Goal: Task Accomplishment & Management: Complete application form

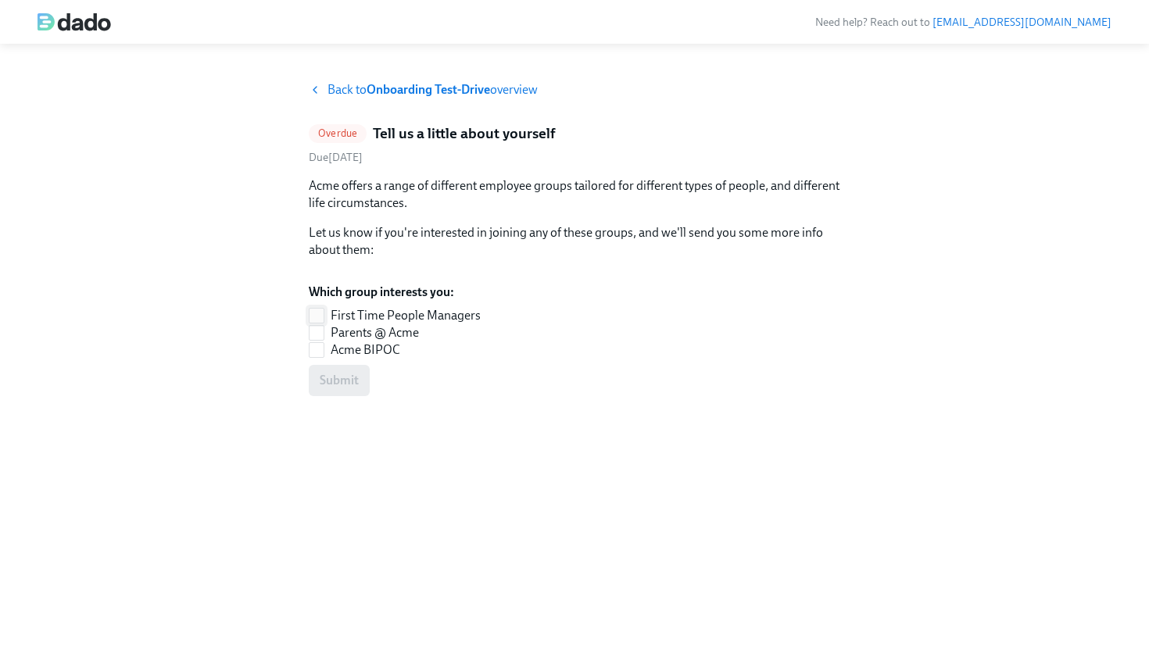
click at [324, 324] on span at bounding box center [317, 316] width 16 height 16
click at [324, 323] on input "First Time People Managers" at bounding box center [316, 316] width 14 height 14
checkbox input "true"
click at [322, 340] on input "Parents @ Acme" at bounding box center [316, 333] width 14 height 14
checkbox input "true"
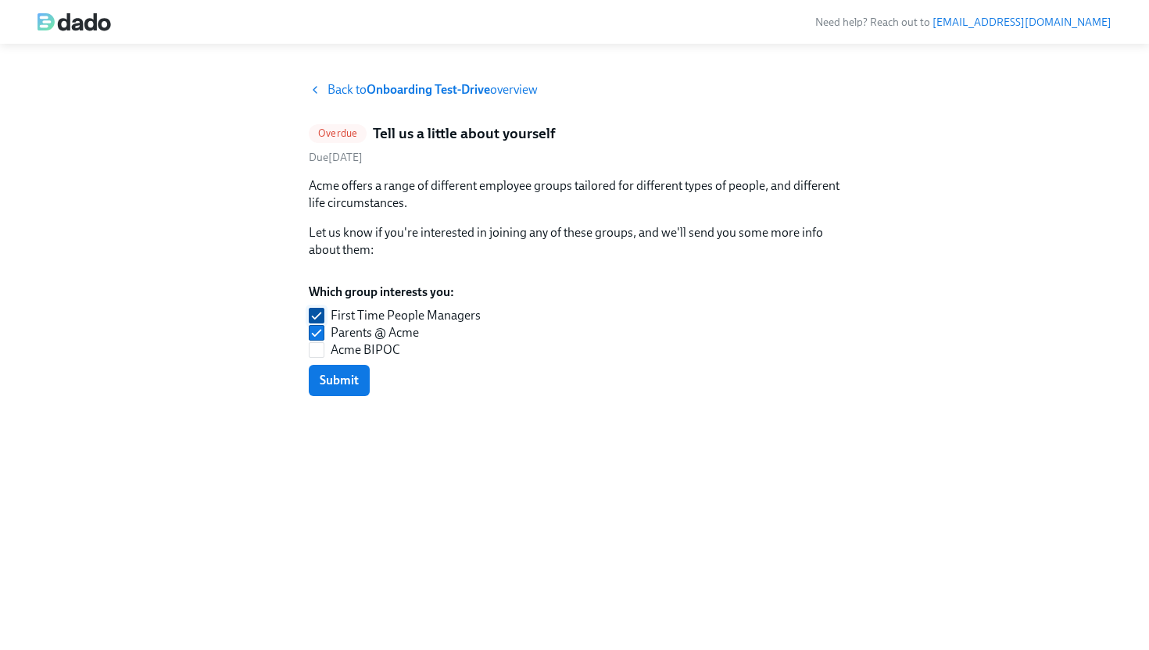
click at [320, 323] on input "First Time People Managers" at bounding box center [316, 316] width 14 height 14
checkbox input "false"
click at [320, 340] on input "Parents @ Acme" at bounding box center [316, 333] width 14 height 14
checkbox input "false"
click at [320, 323] on input "First Time People Managers" at bounding box center [316, 316] width 14 height 14
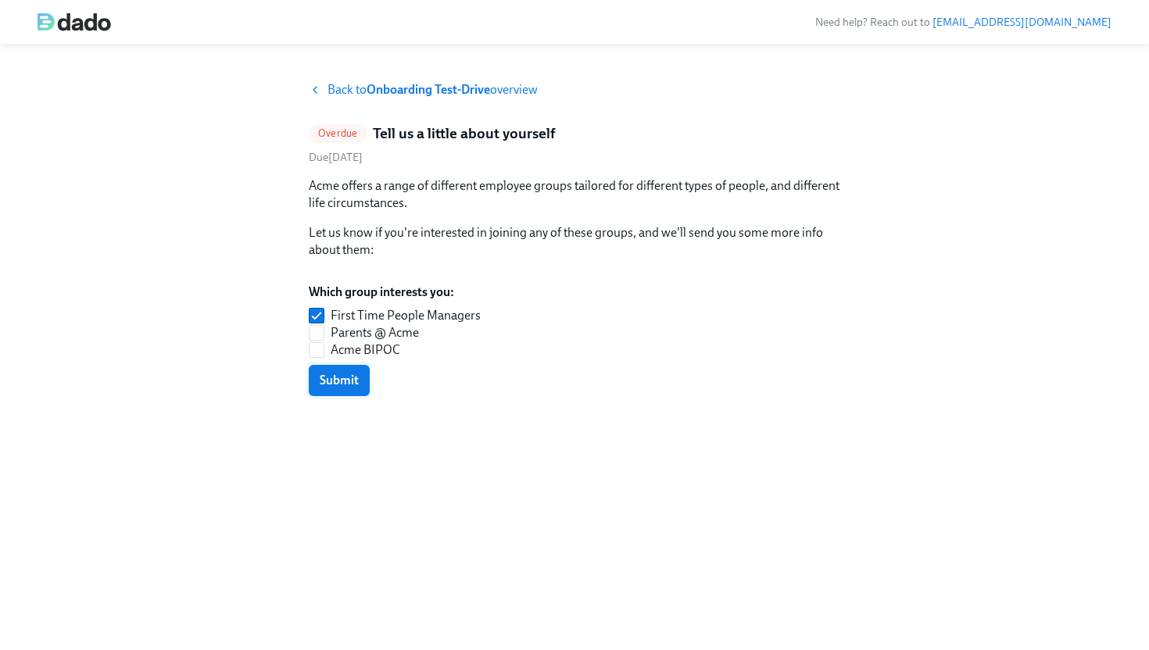
click at [342, 396] on button "Submit" at bounding box center [339, 380] width 61 height 31
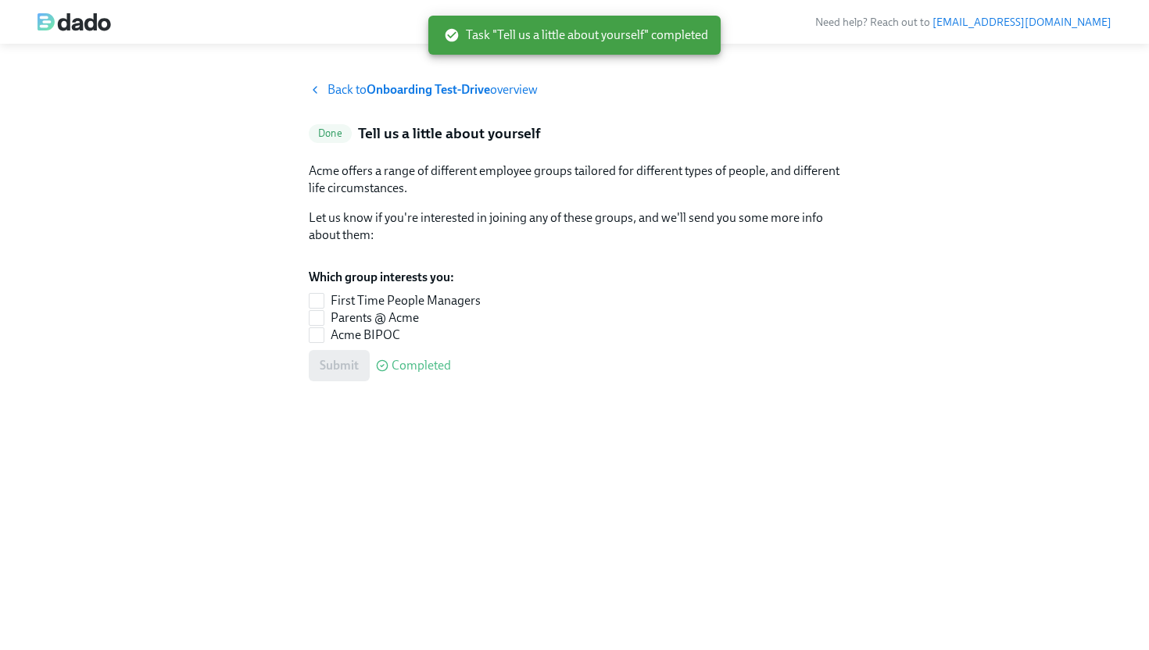
checkbox input "true"
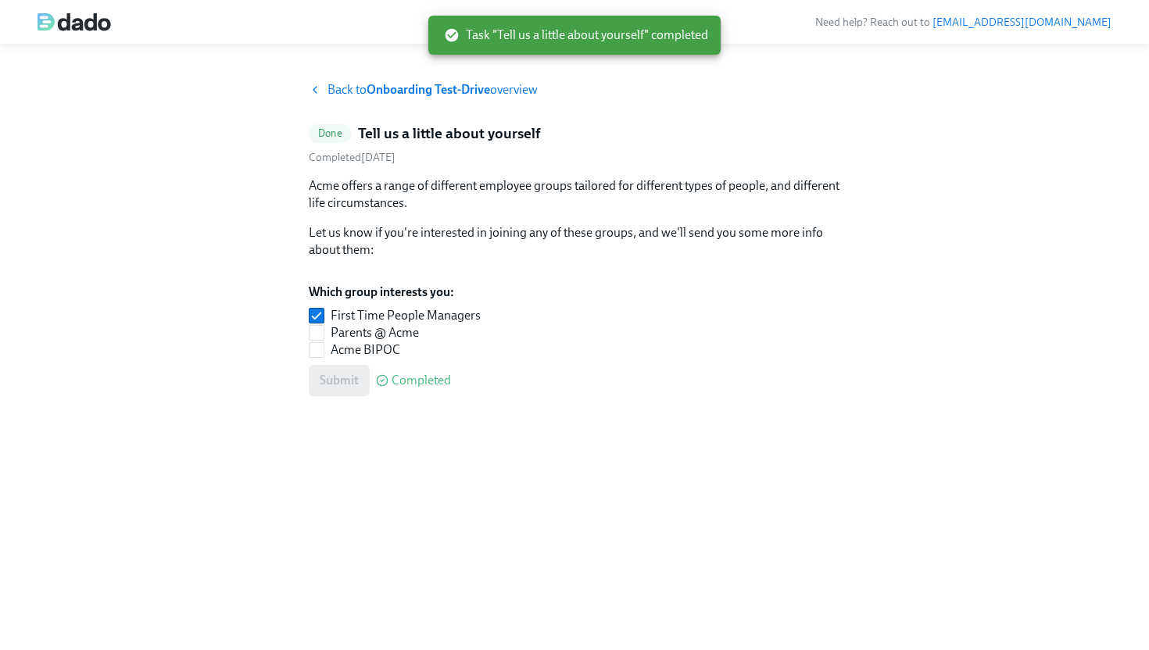
click at [474, 90] on strong "Onboarding Test-Drive" at bounding box center [428, 89] width 123 height 15
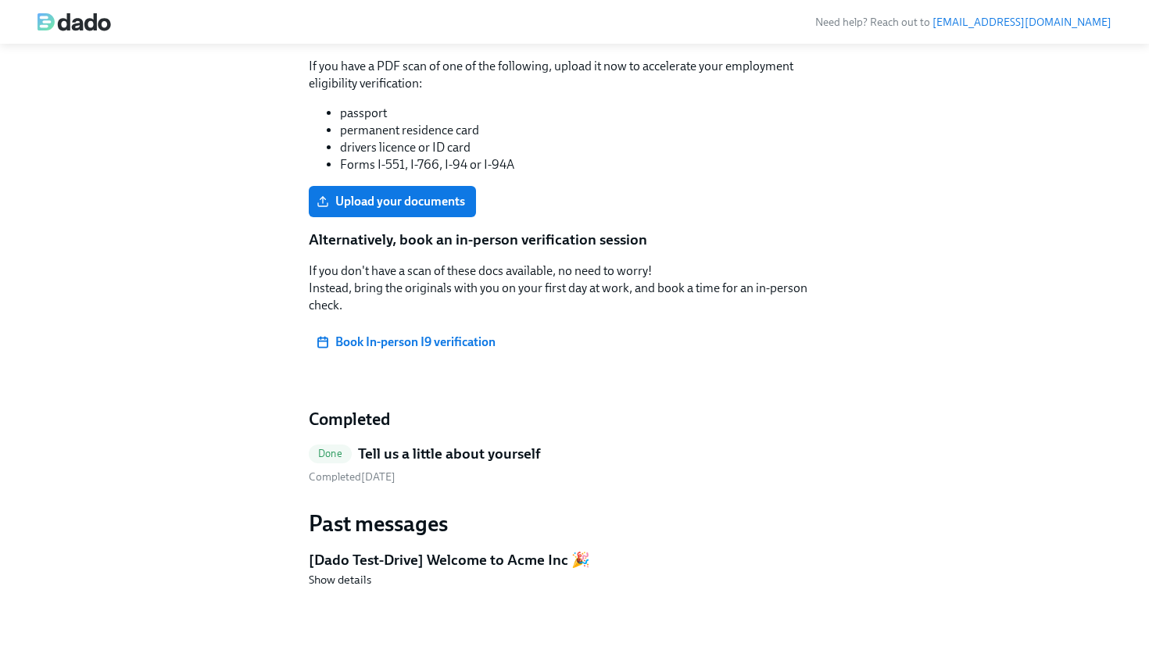
scroll to position [710, 0]
click at [381, 267] on div "Your first few days at Acme will go much more smoothly if we can get a head-sta…" at bounding box center [574, 175] width 531 height 392
click at [382, 209] on span "Upload your documents" at bounding box center [392, 202] width 145 height 16
click at [0, 0] on input "Upload your documents" at bounding box center [0, 0] width 0 height 0
